Goal: Transaction & Acquisition: Purchase product/service

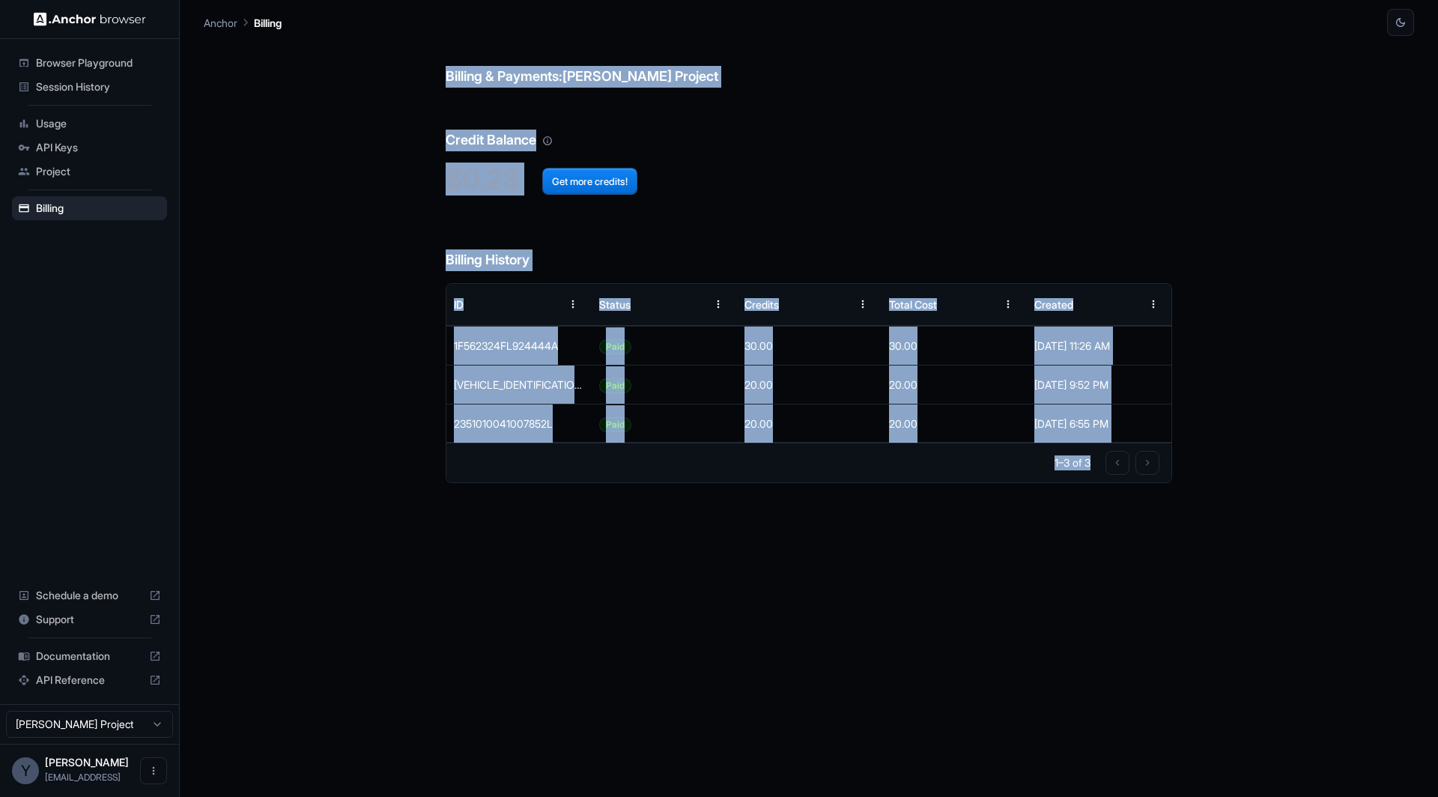
drag, startPoint x: 578, startPoint y: 233, endPoint x: 922, endPoint y: 612, distance: 512.0
click at [919, 607] on div "Billing & Payments: [PERSON_NAME] Project Credit Balance $0.23 Get more credits…" at bounding box center [809, 416] width 1210 height 761
click at [922, 612] on div "Billing & Payments: [PERSON_NAME] Project Credit Balance $0.23 Get more credits…" at bounding box center [809, 416] width 726 height 761
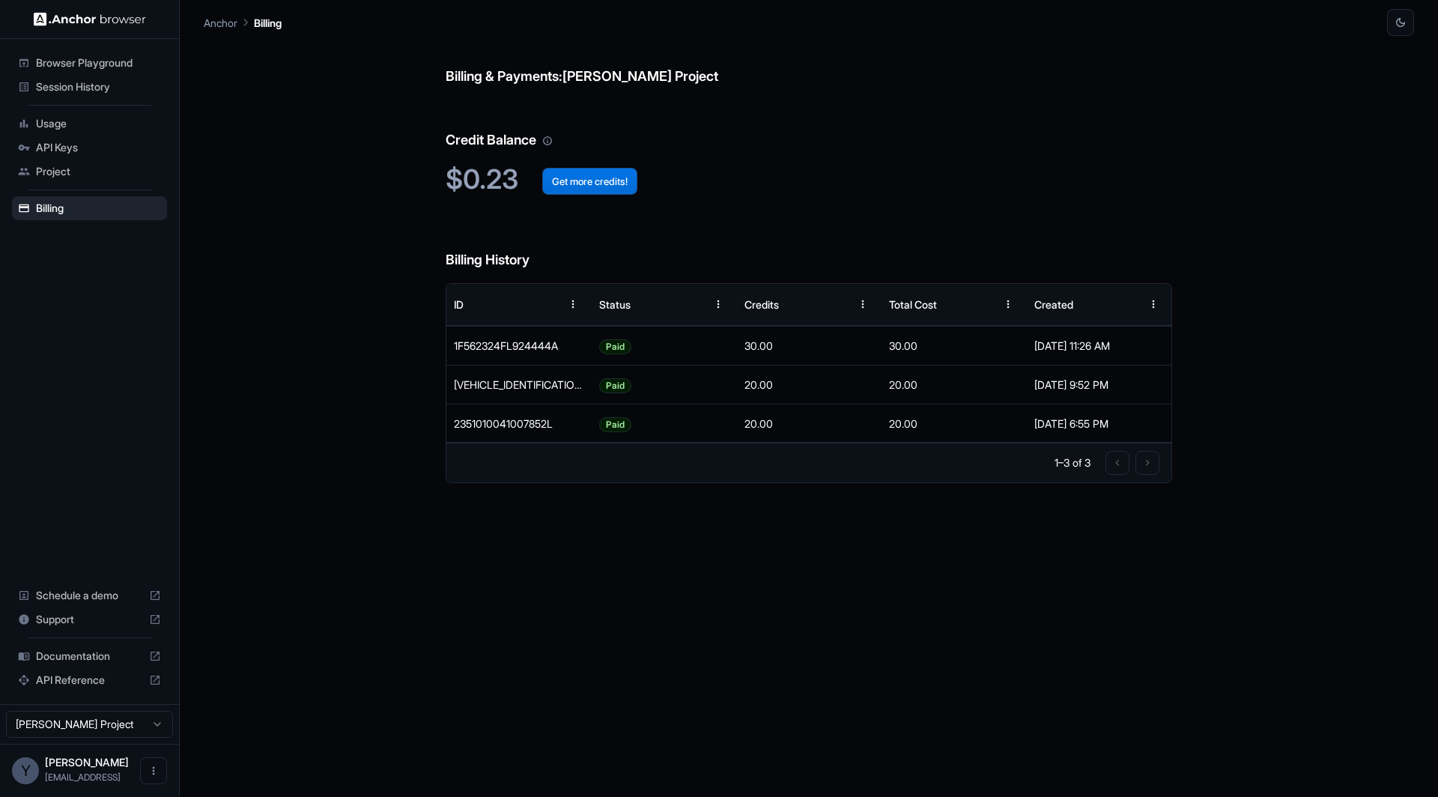
click at [600, 186] on button "Get more credits!" at bounding box center [589, 181] width 95 height 27
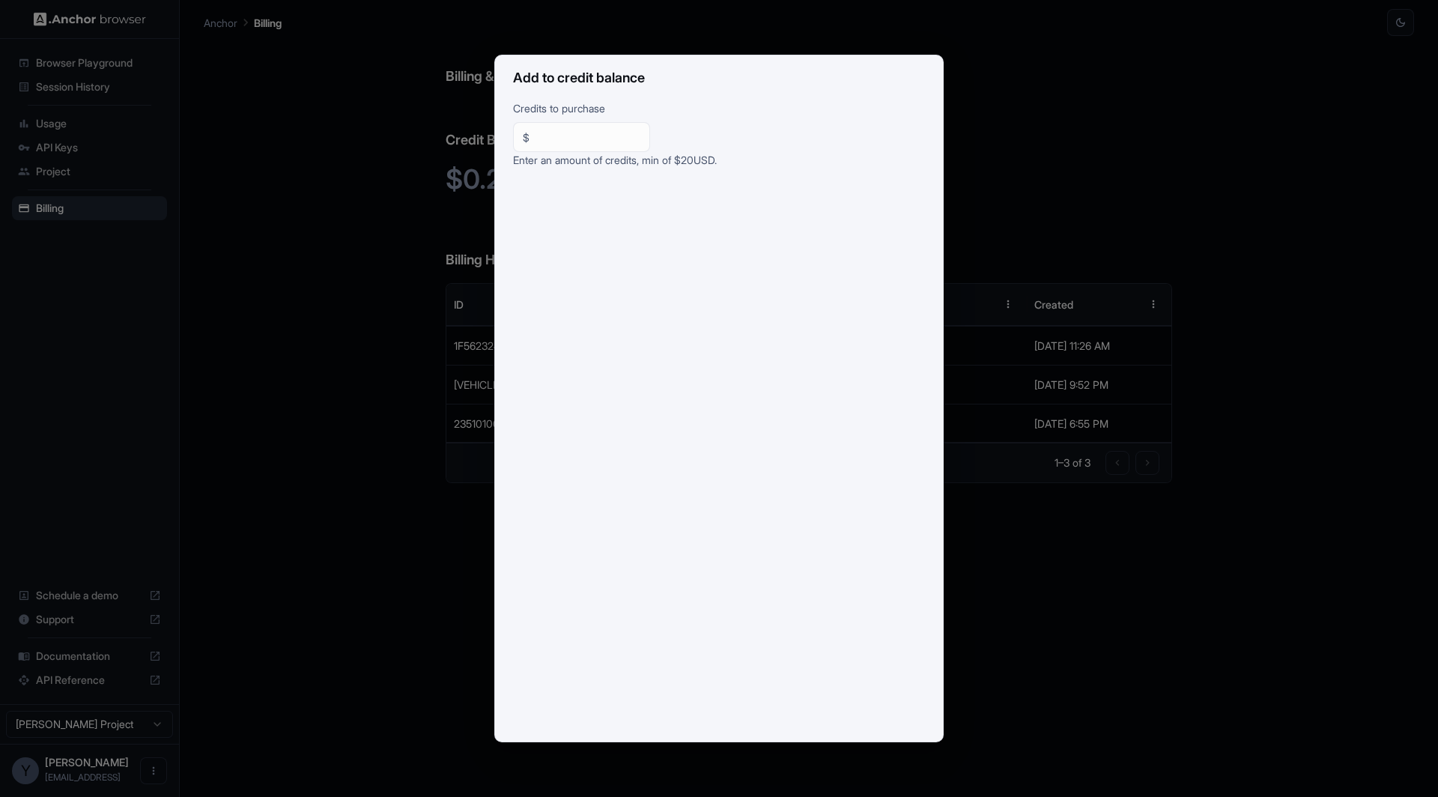
click at [493, 518] on div "Add to credit balance Credits to purchase $ ** ​ Enter an amount of credits, mi…" at bounding box center [719, 398] width 1438 height 797
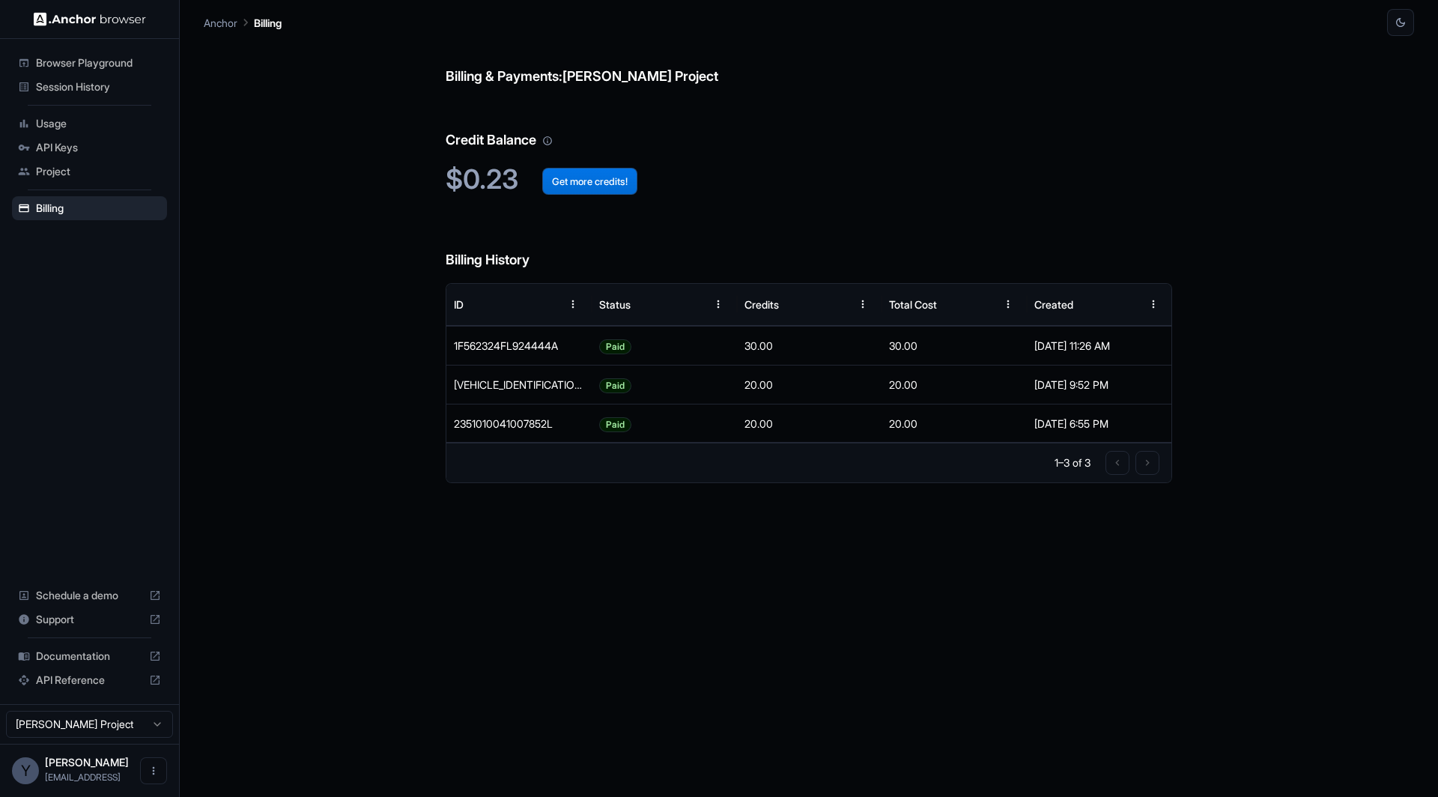
click at [592, 180] on button "Get more credits!" at bounding box center [589, 181] width 95 height 27
